Goal: Find specific page/section: Find specific page/section

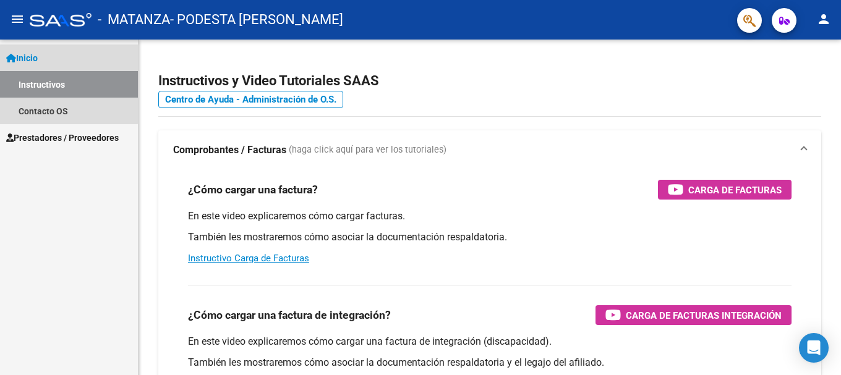
click at [41, 83] on link "Instructivos" at bounding box center [69, 84] width 138 height 27
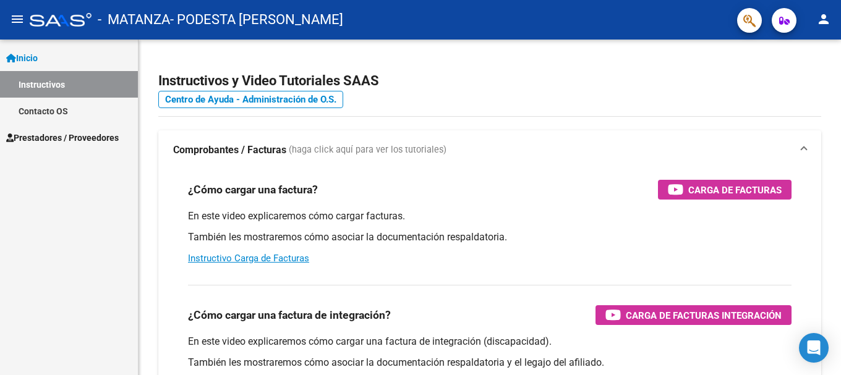
click at [48, 136] on span "Prestadores / Proveedores" at bounding box center [62, 138] width 113 height 14
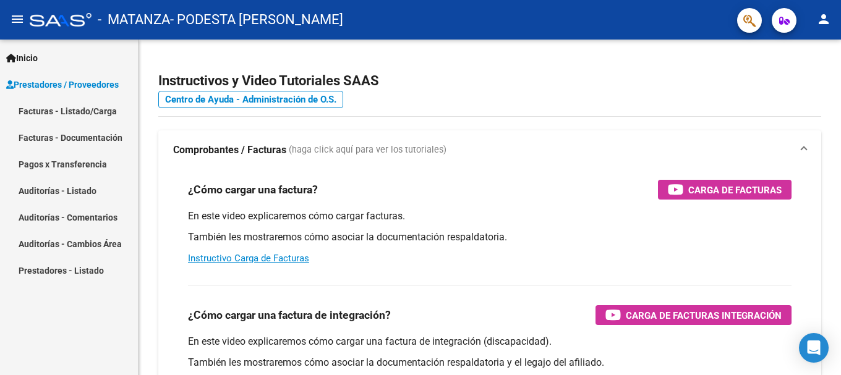
click at [62, 109] on link "Facturas - Listado/Carga" at bounding box center [69, 111] width 138 height 27
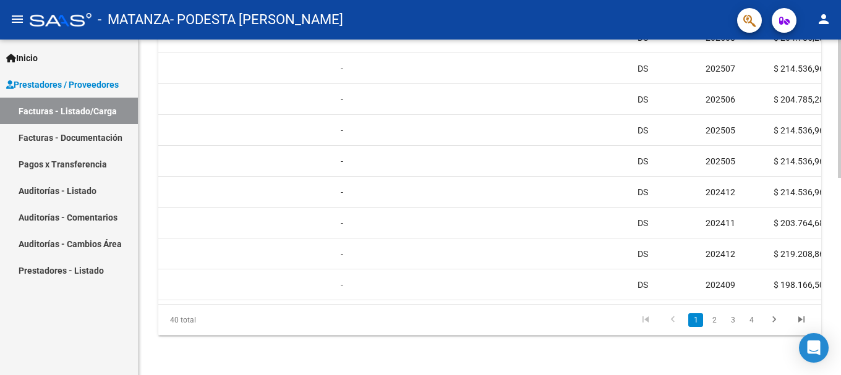
scroll to position [480, 0]
click at [820, 21] on mat-icon "person" at bounding box center [823, 19] width 15 height 15
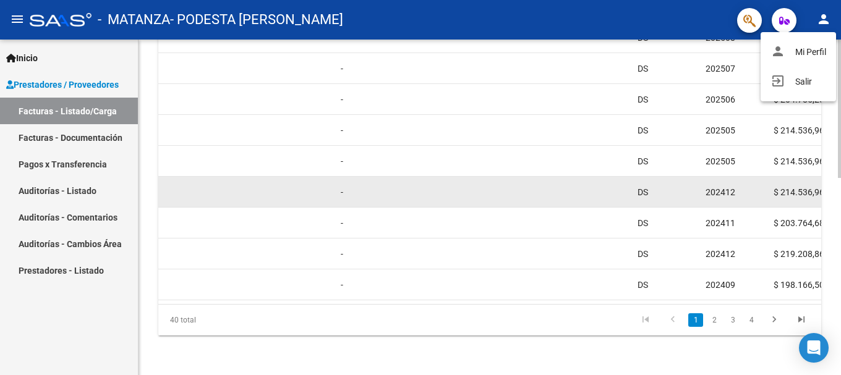
drag, startPoint x: 455, startPoint y: 299, endPoint x: 723, endPoint y: 176, distance: 294.6
click at [250, 302] on div at bounding box center [420, 187] width 841 height 375
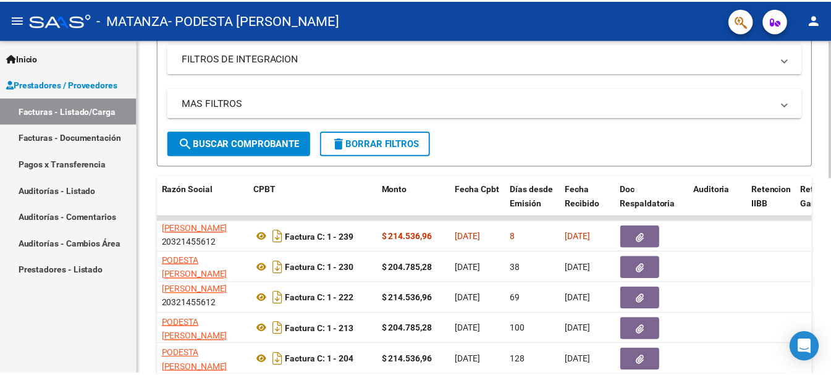
scroll to position [232, 0]
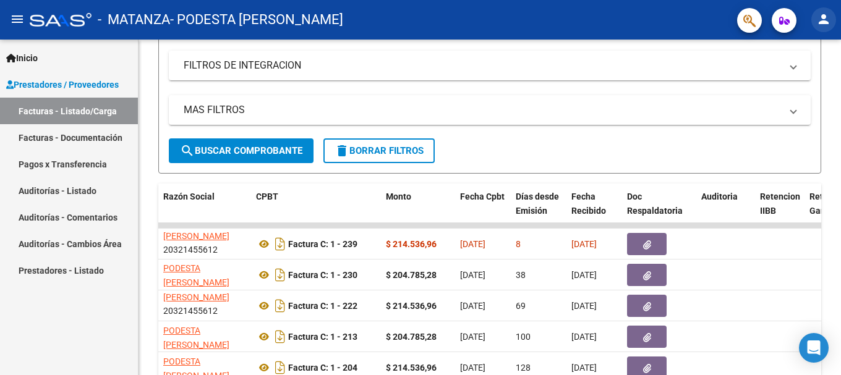
click at [826, 20] on mat-icon "person" at bounding box center [823, 19] width 15 height 15
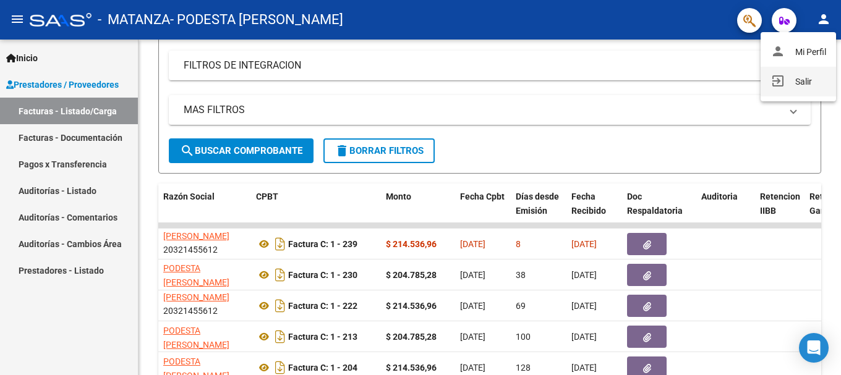
click at [804, 75] on button "exit_to_app Salir" at bounding box center [797, 82] width 75 height 30
